Goal: Task Accomplishment & Management: Manage account settings

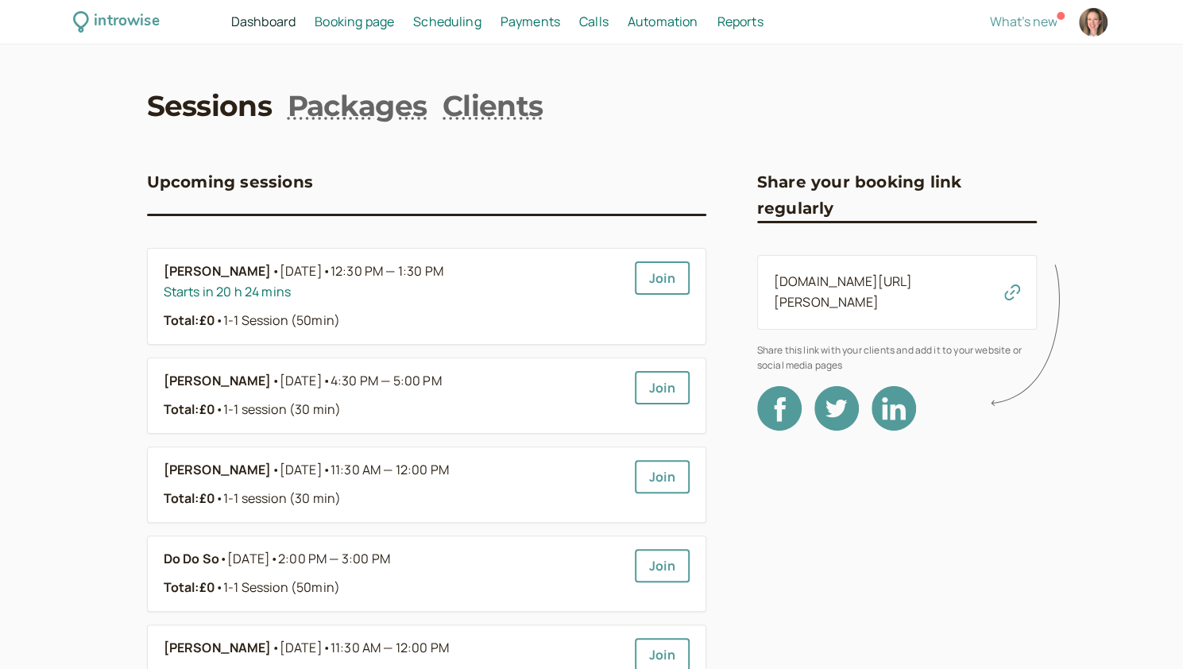
click at [373, 23] on span "Booking page" at bounding box center [354, 21] width 79 height 17
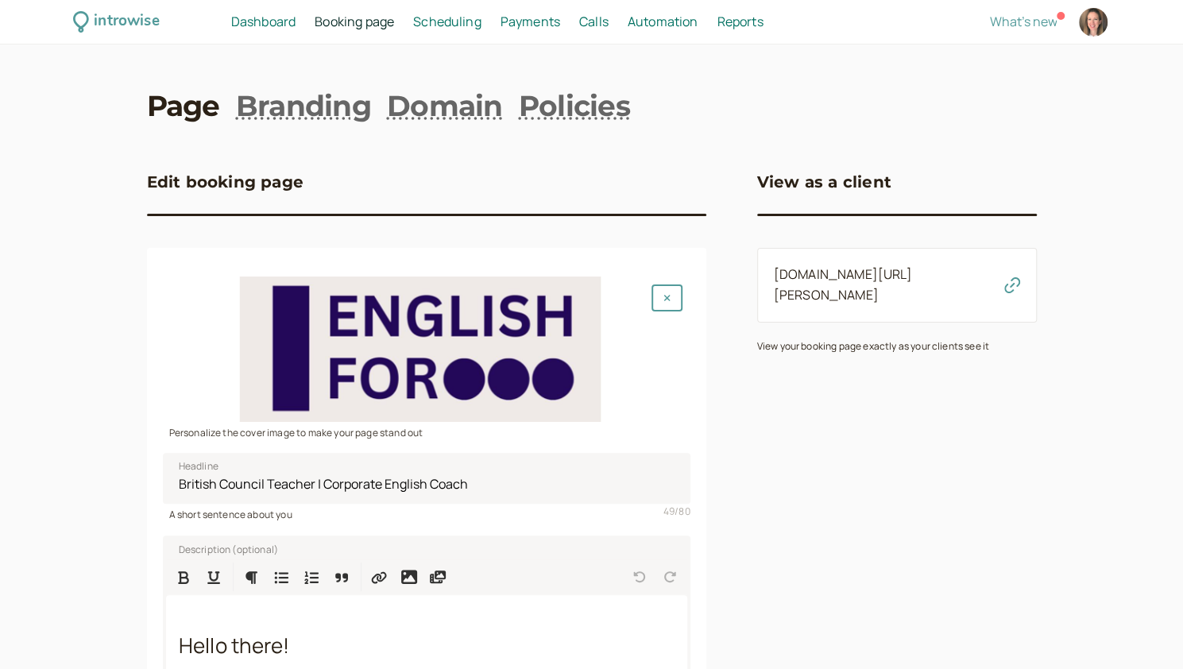
click at [612, 277] on icon "button" at bounding box center [1012, 285] width 16 height 16
click at [290, 93] on link "Branding" at bounding box center [303, 106] width 135 height 40
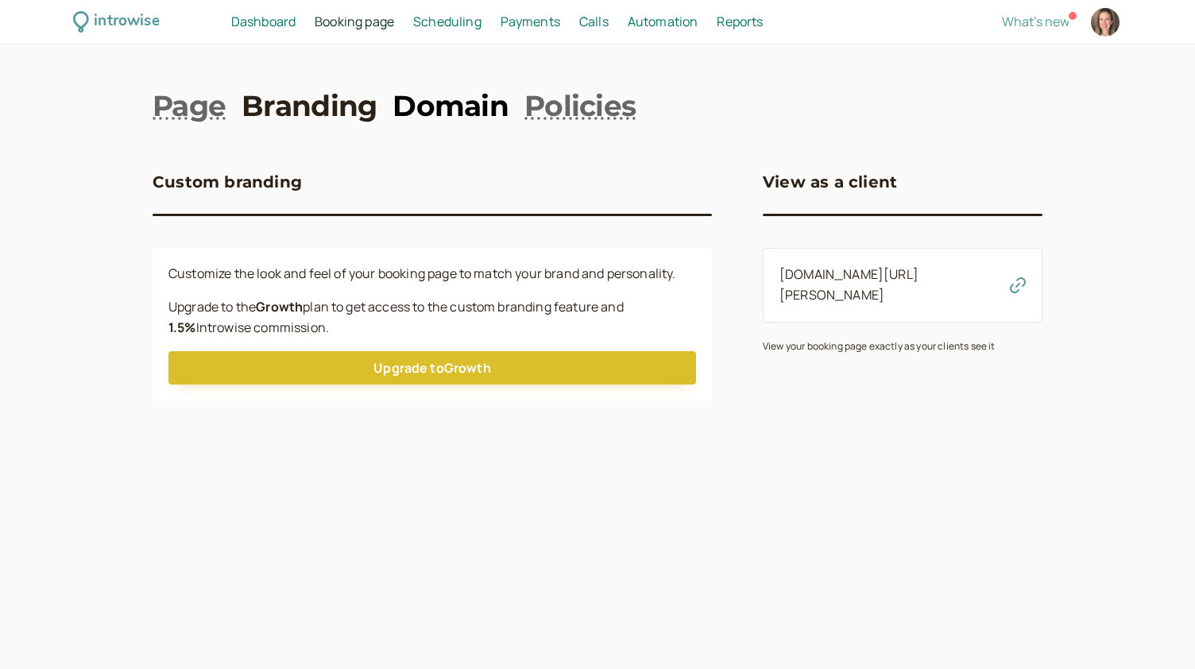
click at [438, 106] on link "Domain" at bounding box center [451, 106] width 116 height 40
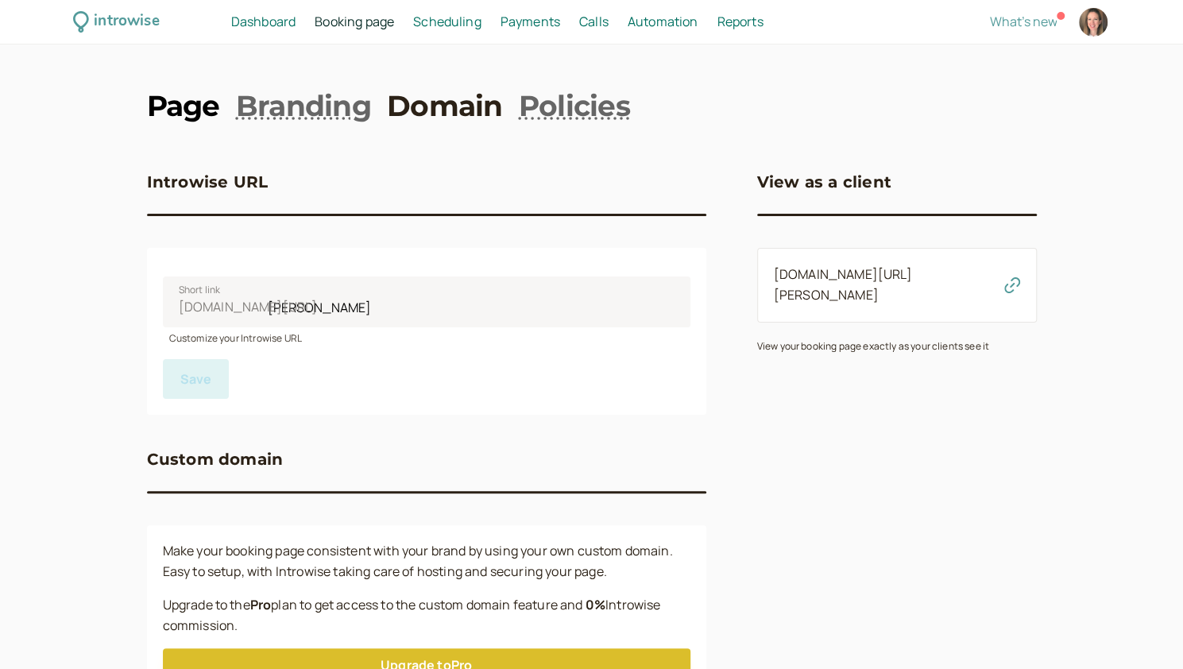
click at [186, 112] on link "Page" at bounding box center [183, 106] width 73 height 40
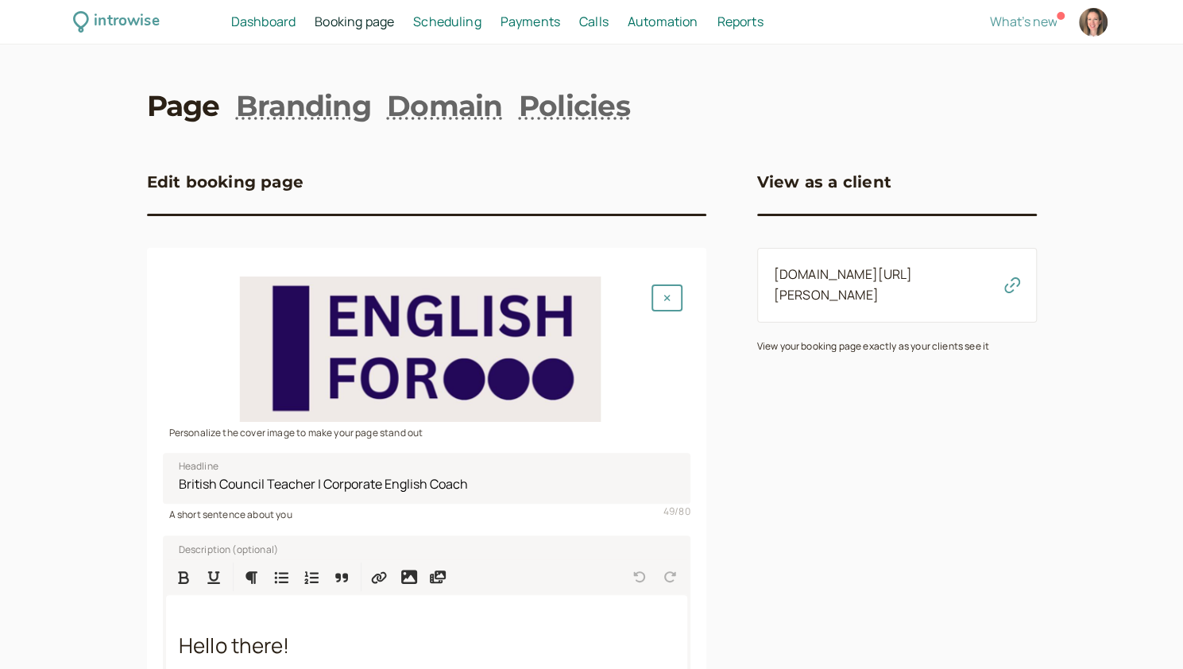
click at [272, 24] on span "Dashboard" at bounding box center [263, 21] width 64 height 17
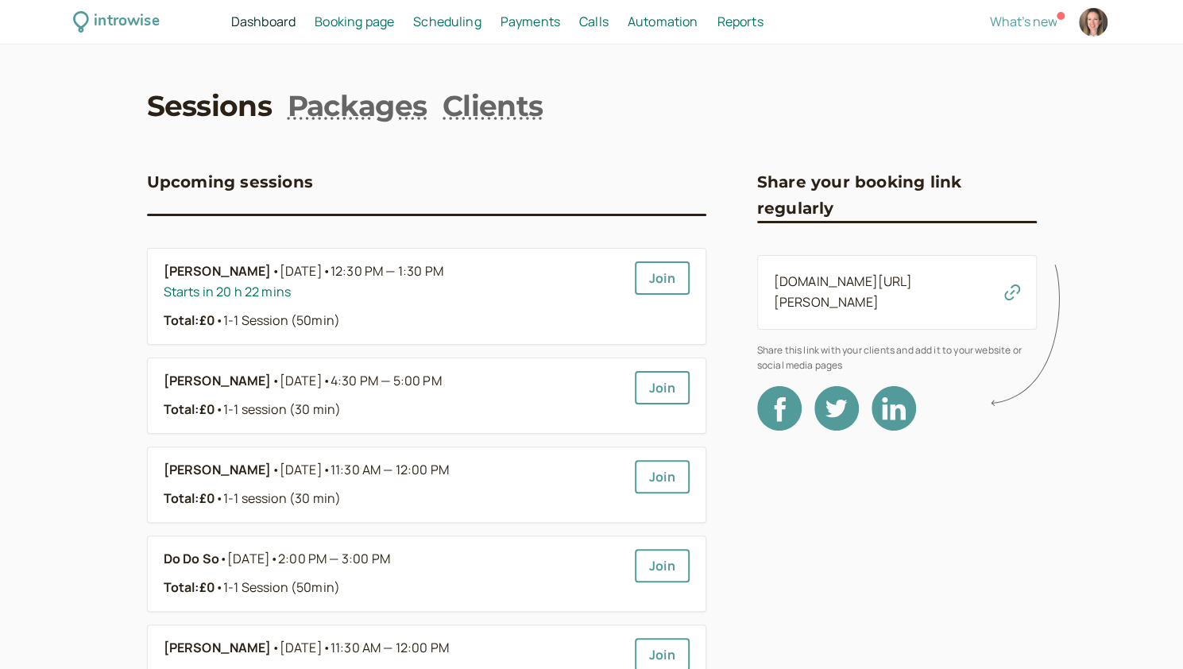
click at [432, 25] on span "Scheduling" at bounding box center [447, 21] width 68 height 17
